Goal: Information Seeking & Learning: Learn about a topic

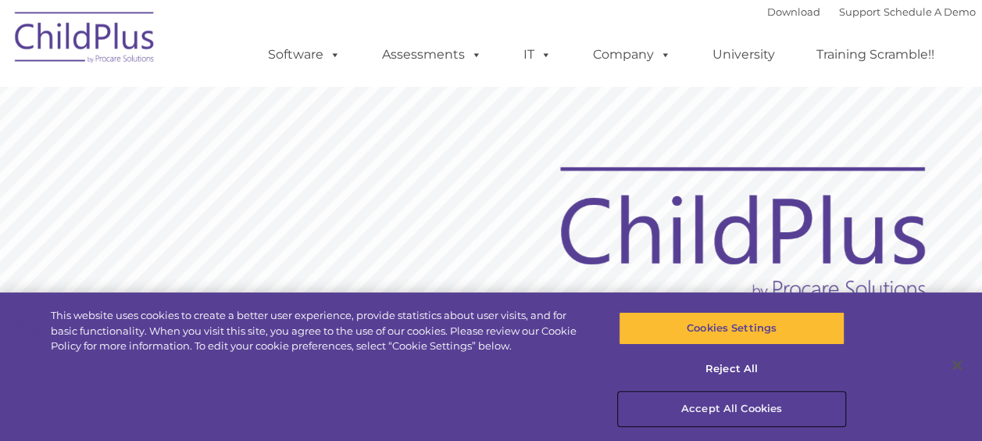
click at [732, 393] on button "Accept All Cookies" at bounding box center [732, 408] width 226 height 33
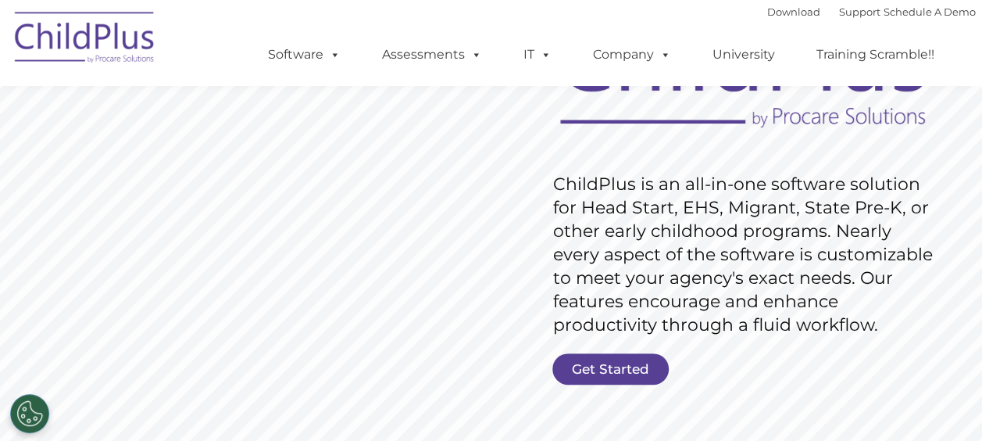
scroll to position [167, 0]
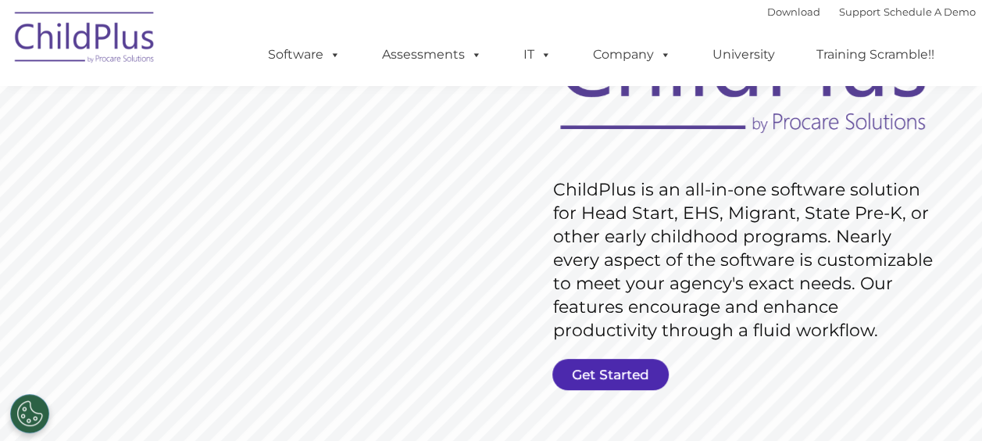
click at [632, 359] on link "Get Started" at bounding box center [610, 374] width 116 height 31
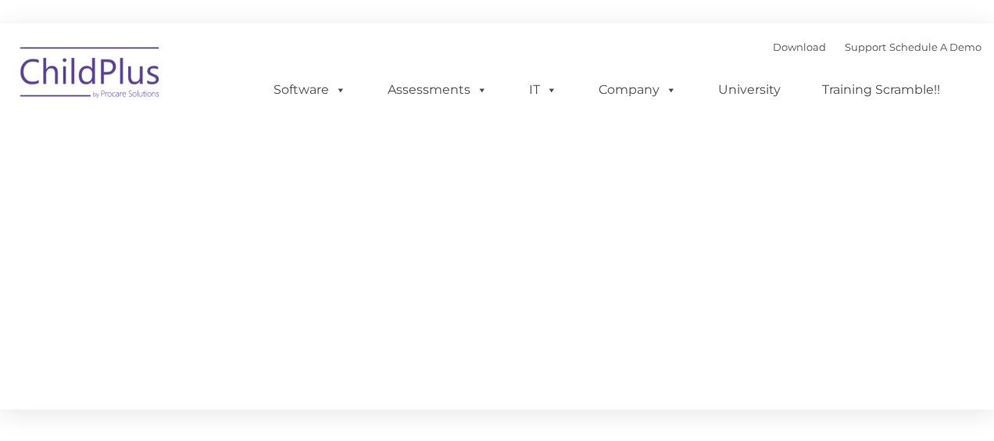
type input ""
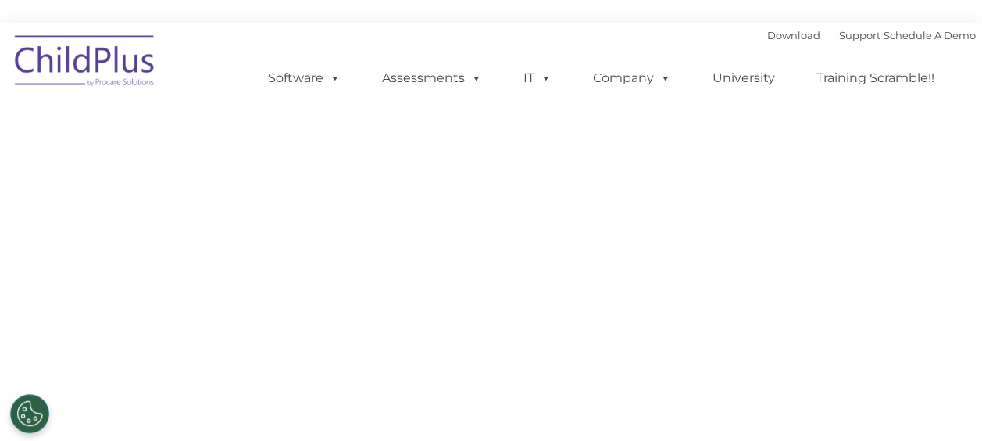
select select "MEDIUM"
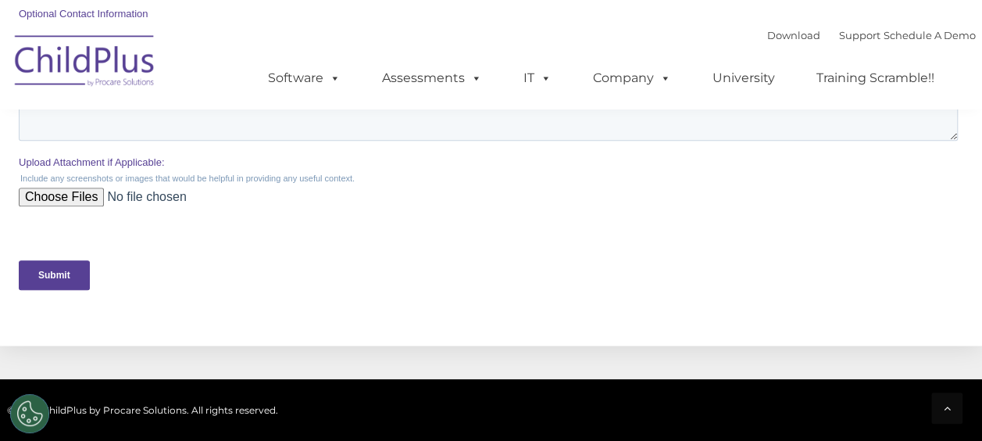
scroll to position [695, 0]
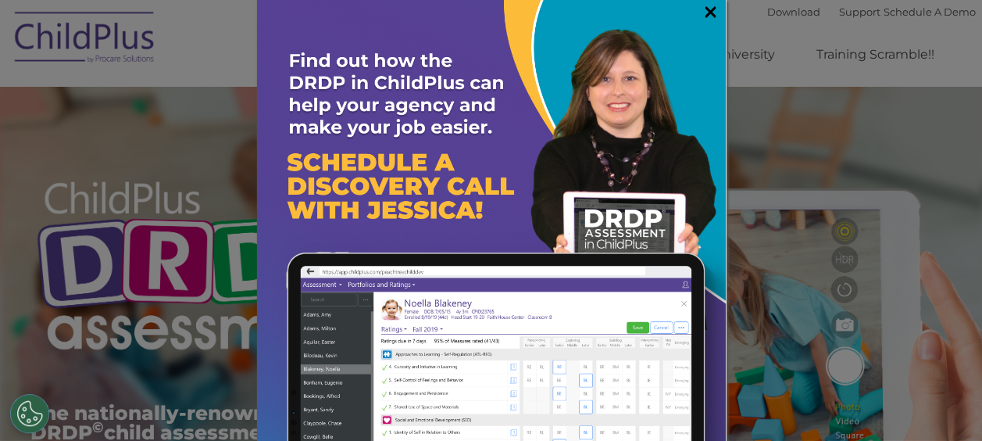
click at [701, 11] on link "×" at bounding box center [710, 12] width 18 height 16
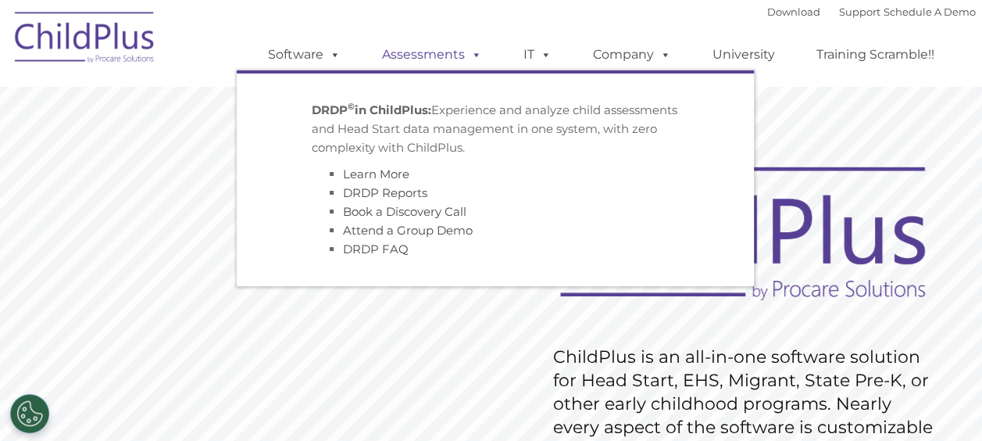
click at [408, 66] on link "Assessments" at bounding box center [431, 54] width 131 height 31
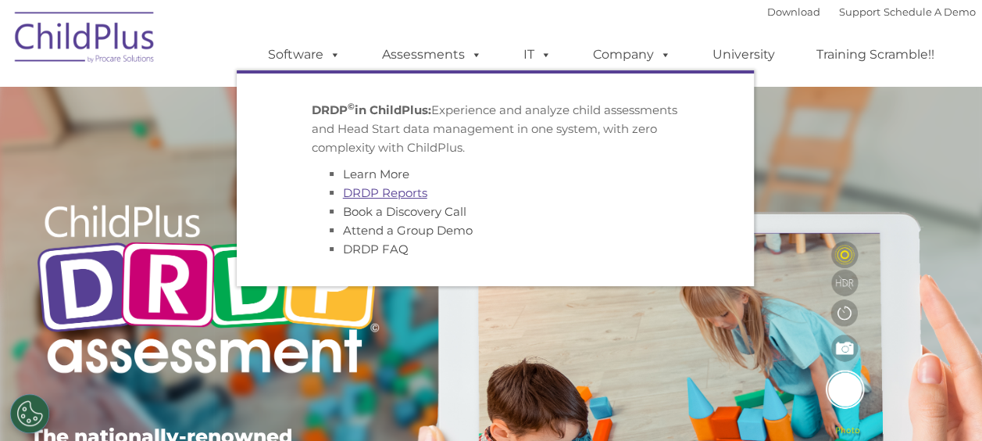
click at [399, 192] on link "DRDP Reports" at bounding box center [385, 192] width 84 height 15
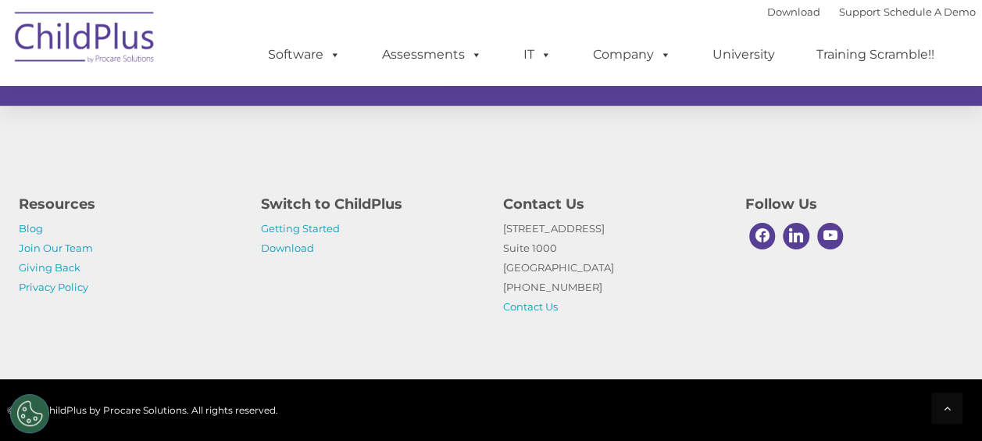
scroll to position [1679, 0]
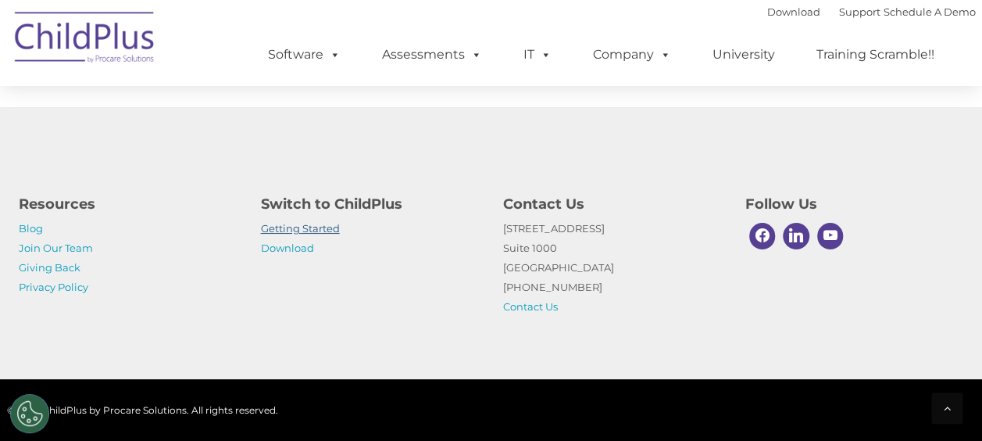
click at [325, 223] on link "Getting Started" at bounding box center [300, 228] width 79 height 12
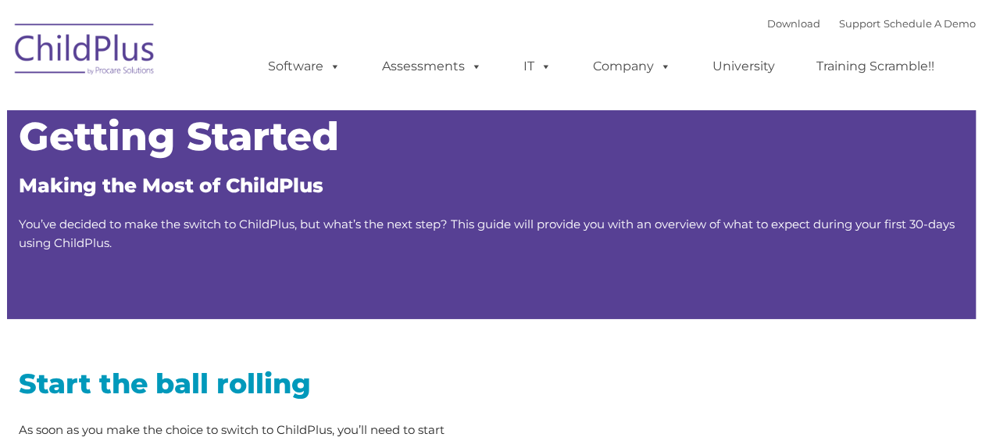
type input ""
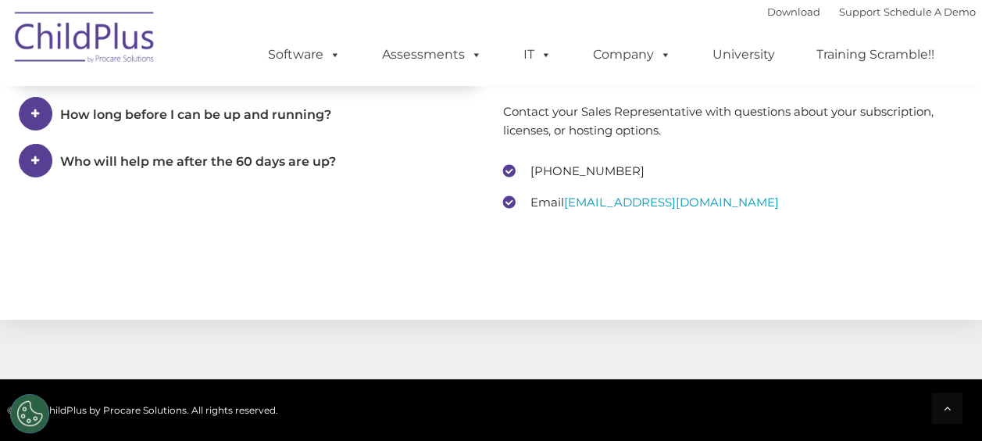
scroll to position [2197, 0]
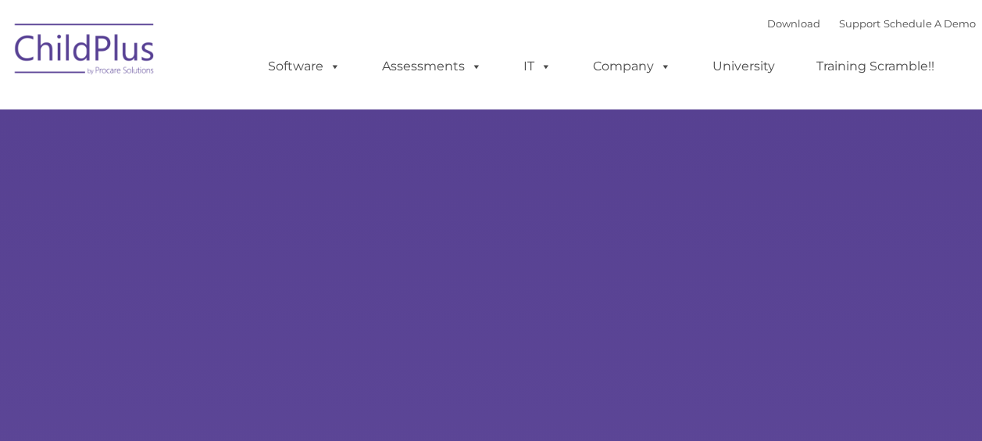
type input ""
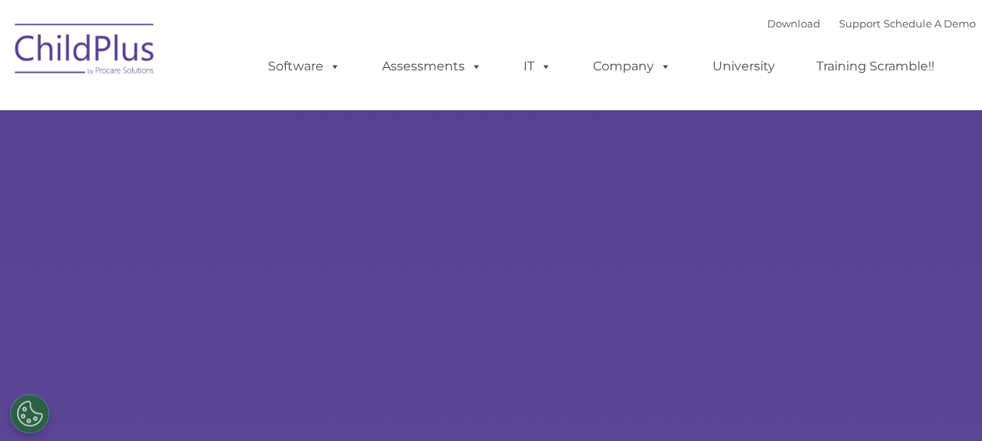
select select "MEDIUM"
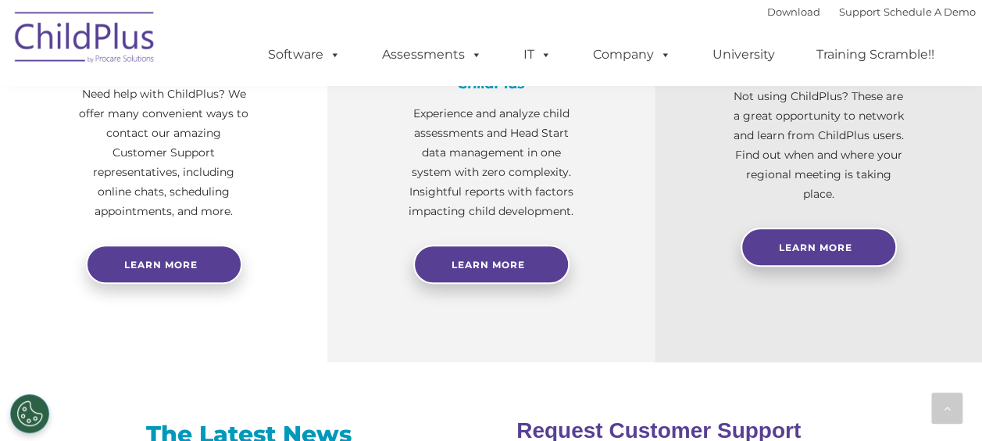
scroll to position [711, 0]
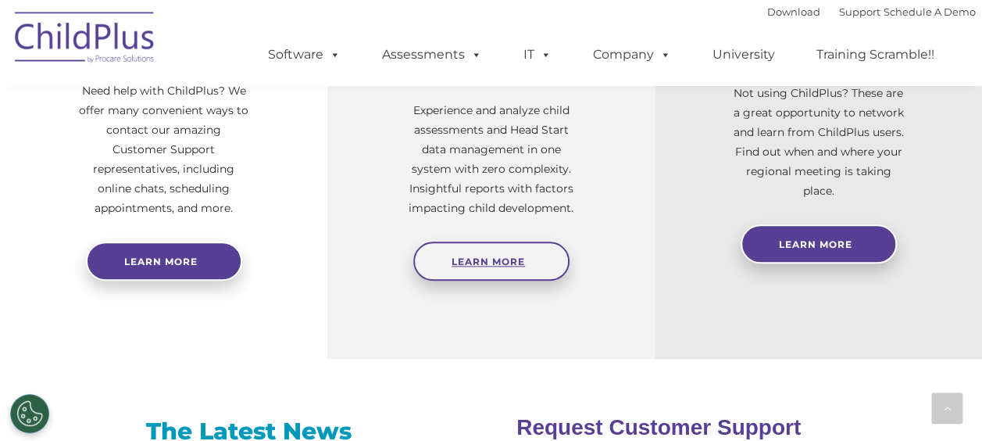
click at [520, 253] on link "Learn More" at bounding box center [491, 260] width 156 height 39
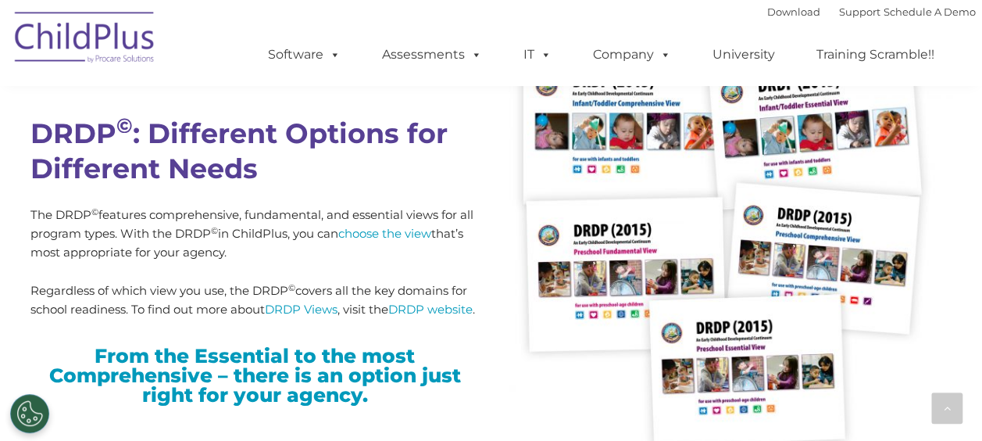
scroll to position [3850, 0]
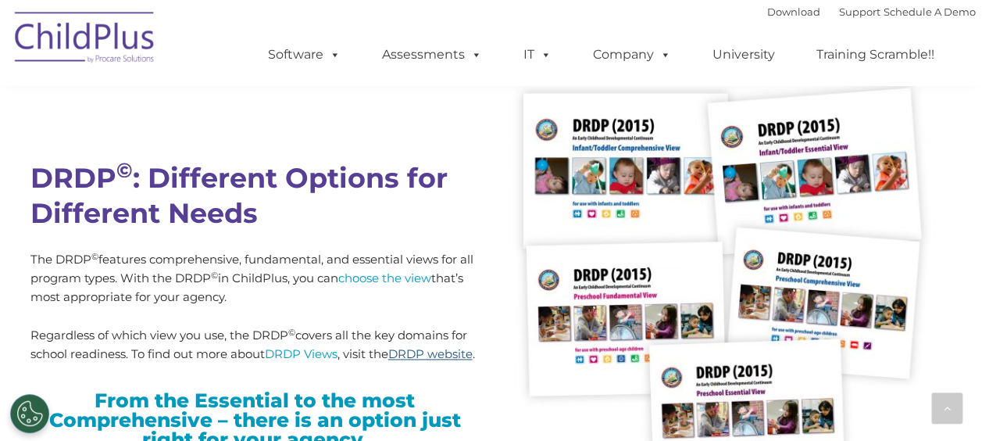
click at [412, 356] on link "DRDP website" at bounding box center [430, 353] width 84 height 15
